Goal: Transaction & Acquisition: Purchase product/service

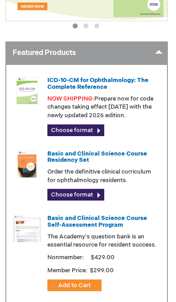
scroll to position [190, 1]
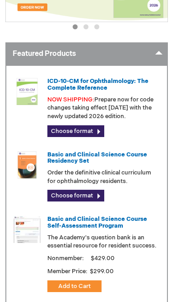
click at [94, 190] on link "Choose format" at bounding box center [75, 196] width 57 height 12
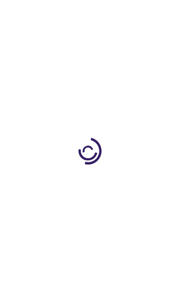
type input "0"
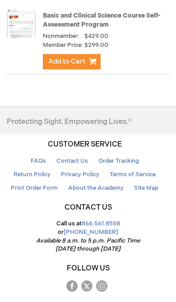
scroll to position [1866, 0]
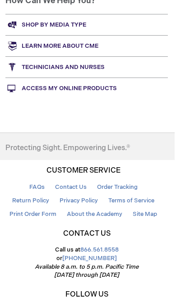
scroll to position [654, 1]
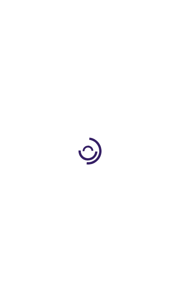
type input "0"
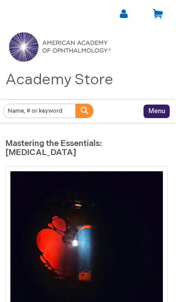
click at [91, 50] on img at bounding box center [59, 47] width 108 height 32
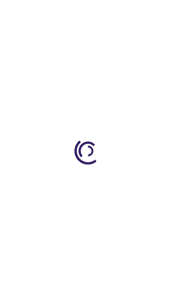
type input "0"
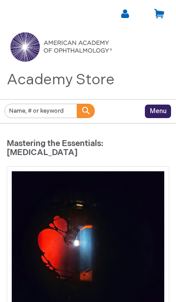
click at [25, 50] on img at bounding box center [61, 47] width 108 height 32
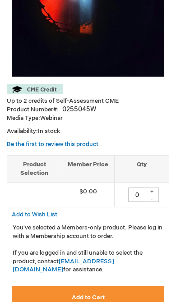
scroll to position [248, 0]
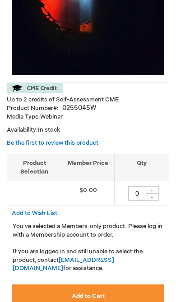
click at [155, 186] on div "+" at bounding box center [152, 190] width 14 height 8
type input "1"
click at [135, 284] on button "Add to Cart" at bounding box center [88, 295] width 152 height 23
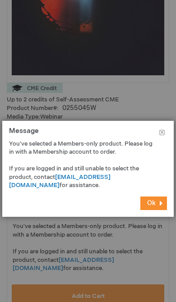
click at [151, 207] on span "Ok" at bounding box center [151, 203] width 9 height 8
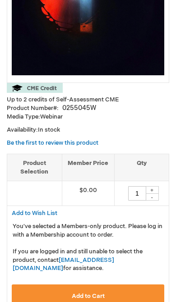
click at [100, 181] on td "$0.00" at bounding box center [88, 193] width 52 height 25
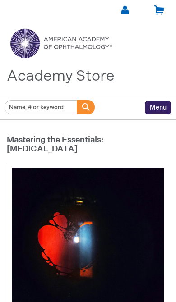
scroll to position [0, 0]
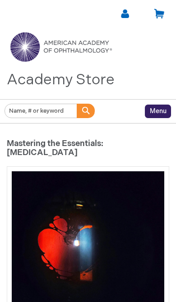
click at [124, 17] on link at bounding box center [124, 13] width 11 height 11
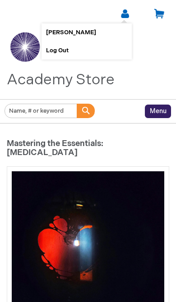
click at [135, 145] on h1 "Mastering the Essentials: Uveitis" at bounding box center [88, 148] width 162 height 18
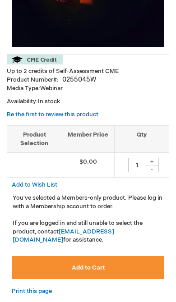
scroll to position [279, 0]
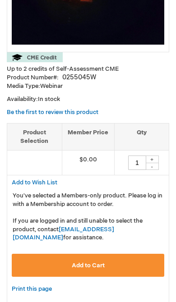
click at [114, 256] on button "Add to Cart" at bounding box center [88, 265] width 152 height 23
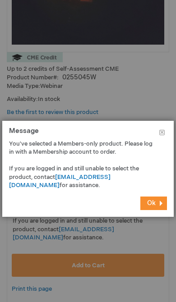
click at [148, 210] on button "Ok" at bounding box center [153, 203] width 27 height 14
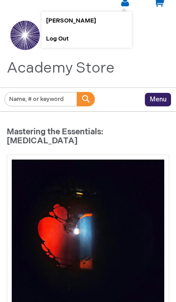
scroll to position [0, 0]
